Goal: Transaction & Acquisition: Purchase product/service

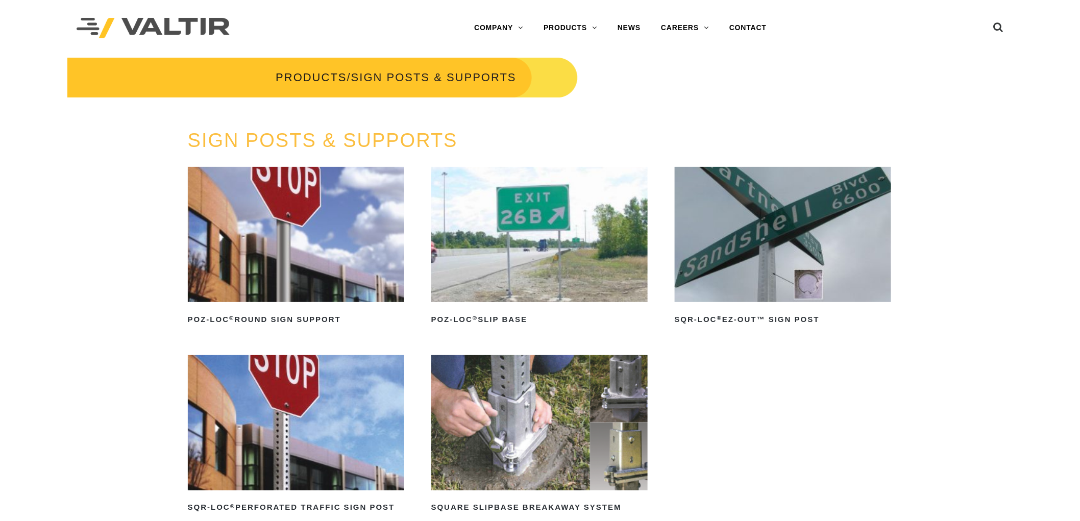
click at [290, 236] on img at bounding box center [296, 234] width 217 height 135
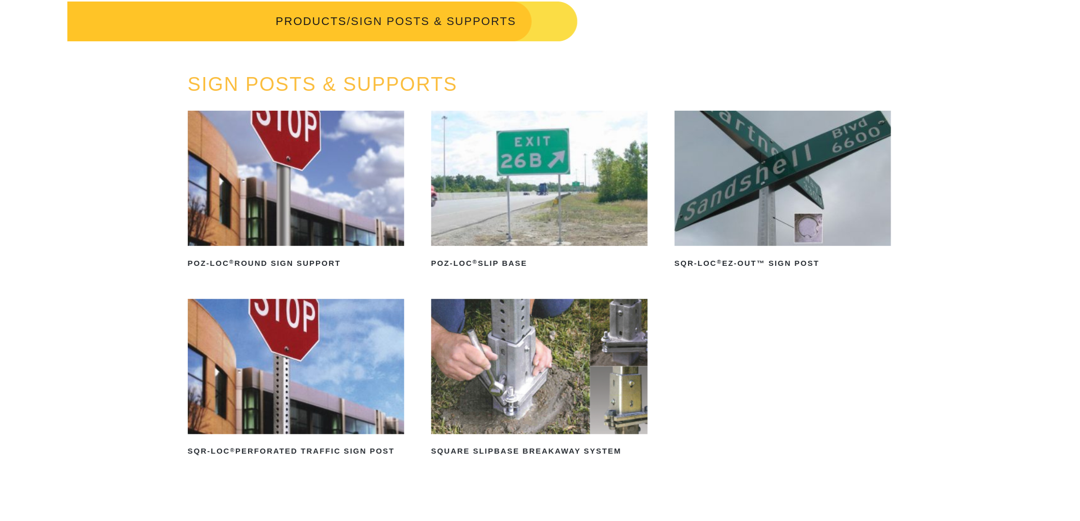
scroll to position [57, 0]
click at [341, 204] on img at bounding box center [296, 177] width 217 height 135
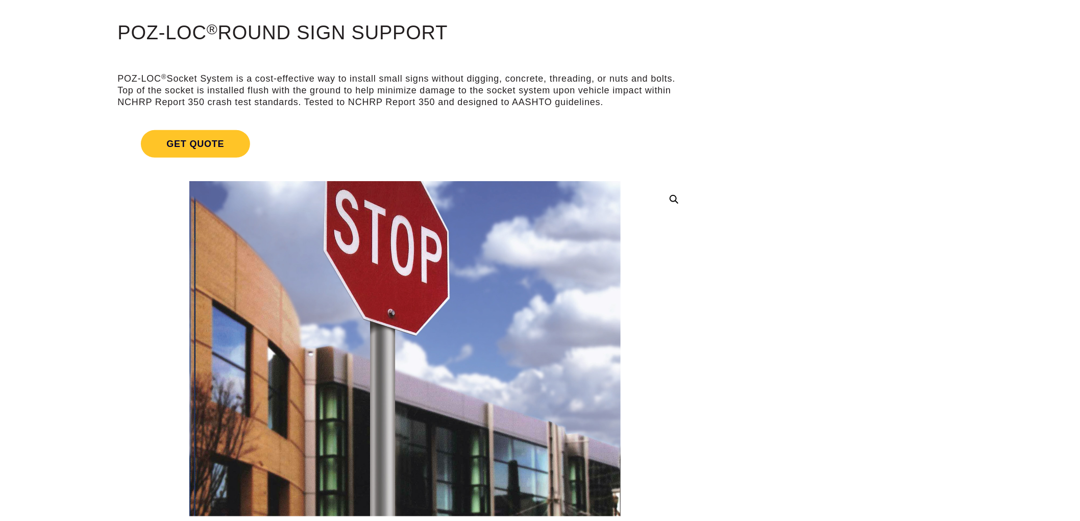
scroll to position [57, 0]
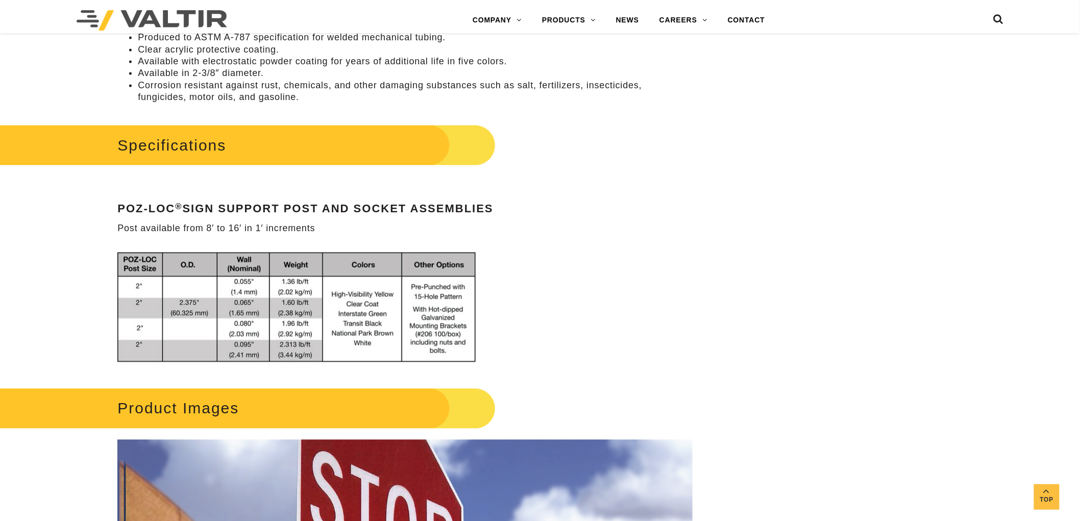
scroll to position [624, 0]
